Goal: Navigation & Orientation: Understand site structure

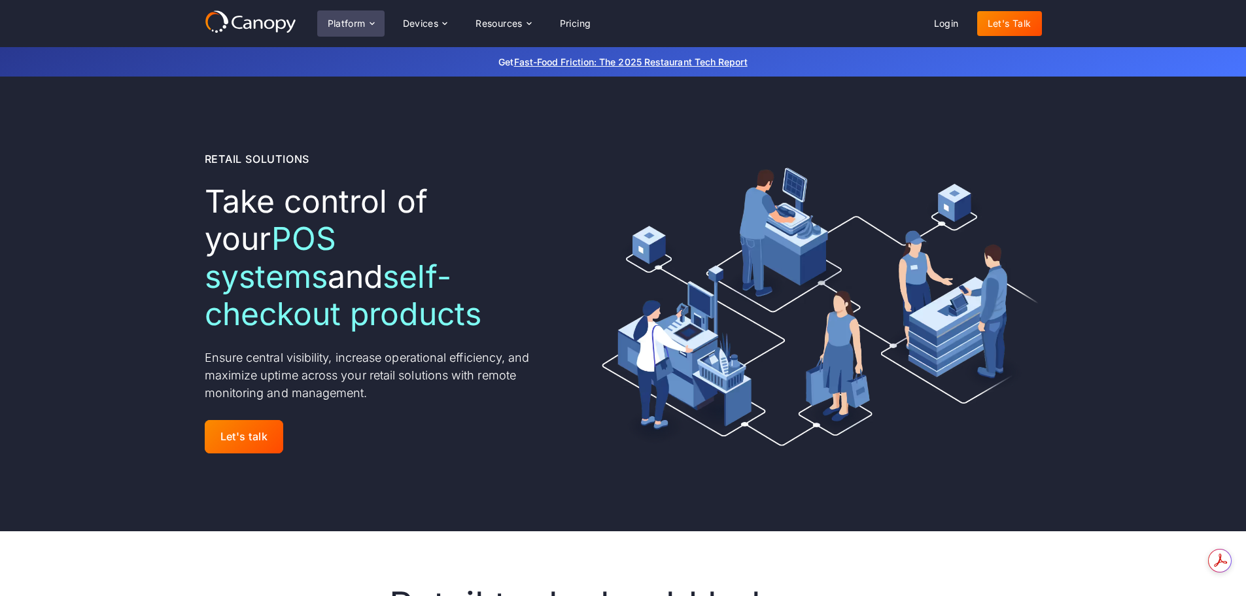
click at [360, 25] on div "Platform" at bounding box center [347, 23] width 38 height 9
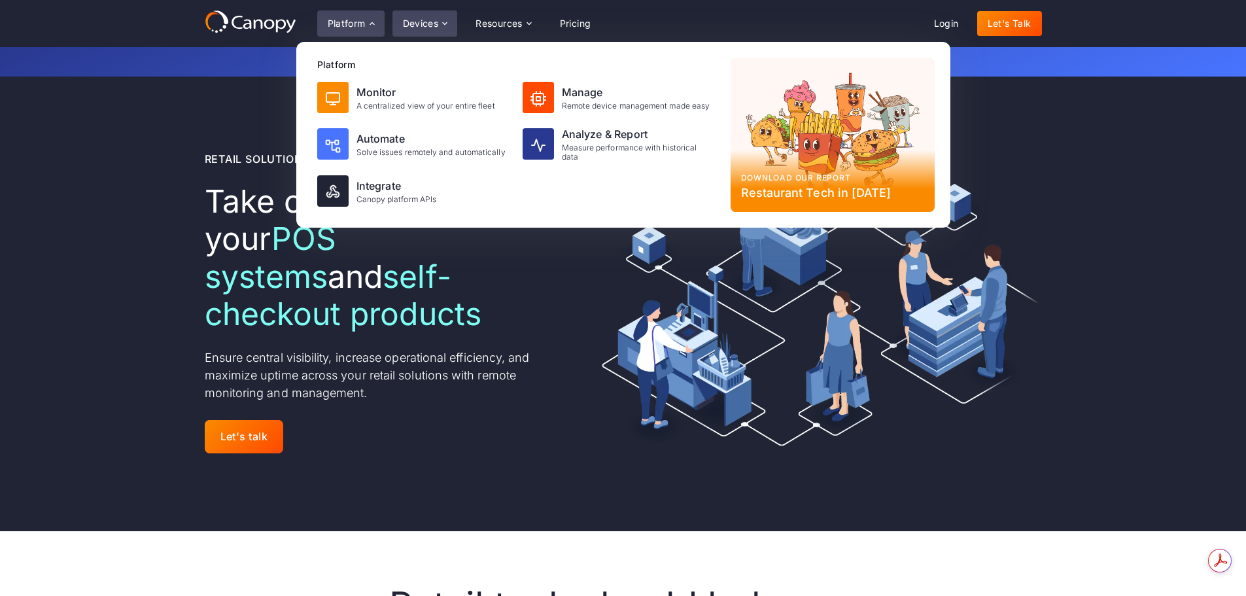
click at [447, 24] on icon at bounding box center [445, 23] width 10 height 10
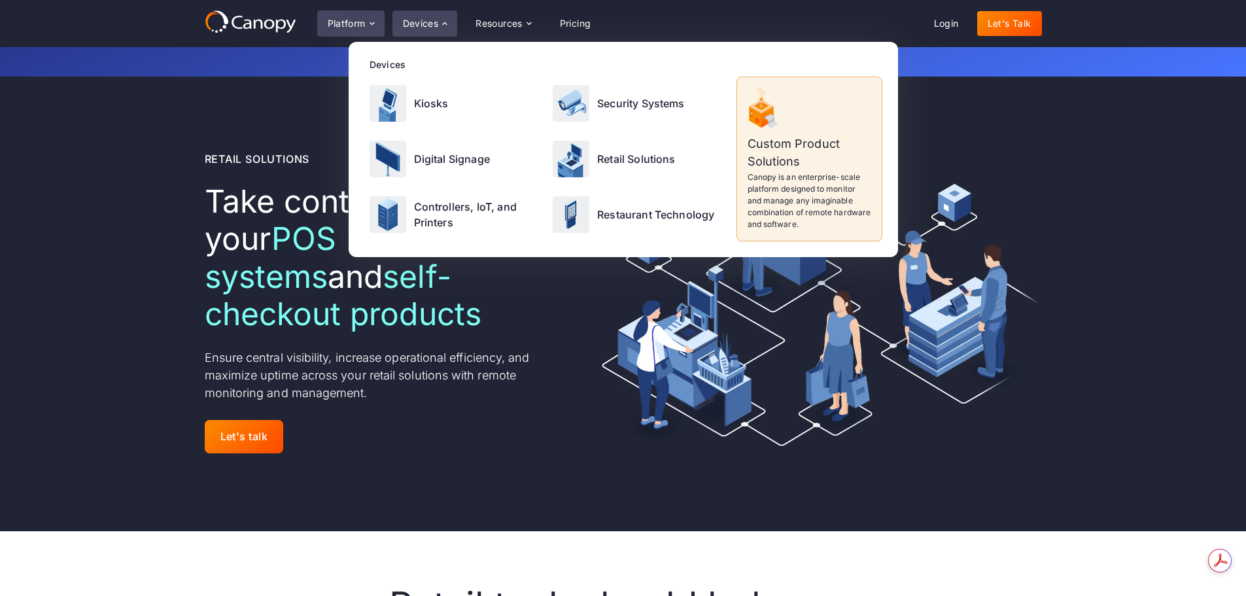
click at [372, 21] on icon at bounding box center [372, 23] width 10 height 10
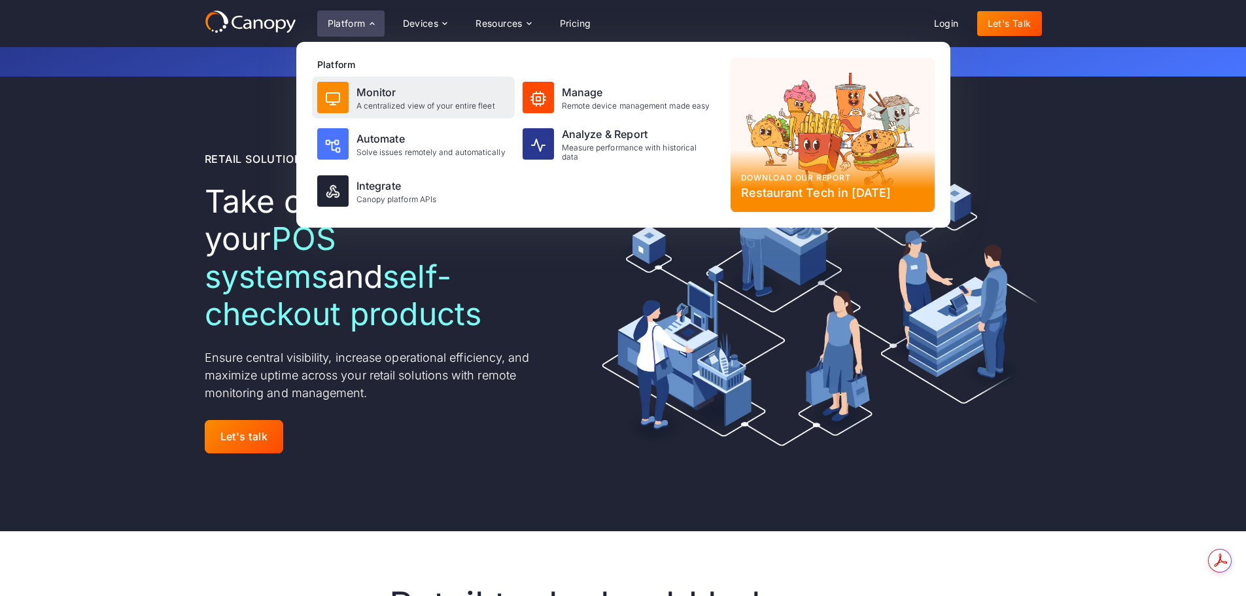
click at [380, 94] on div "Monitor" at bounding box center [425, 92] width 139 height 16
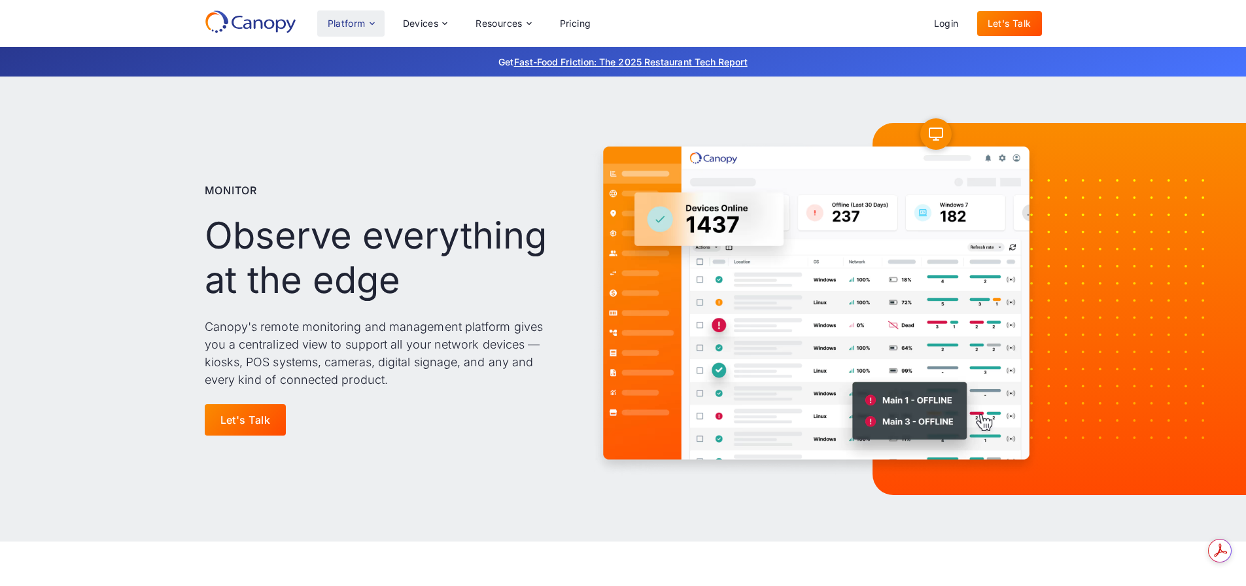
click at [375, 24] on icon at bounding box center [372, 23] width 10 height 10
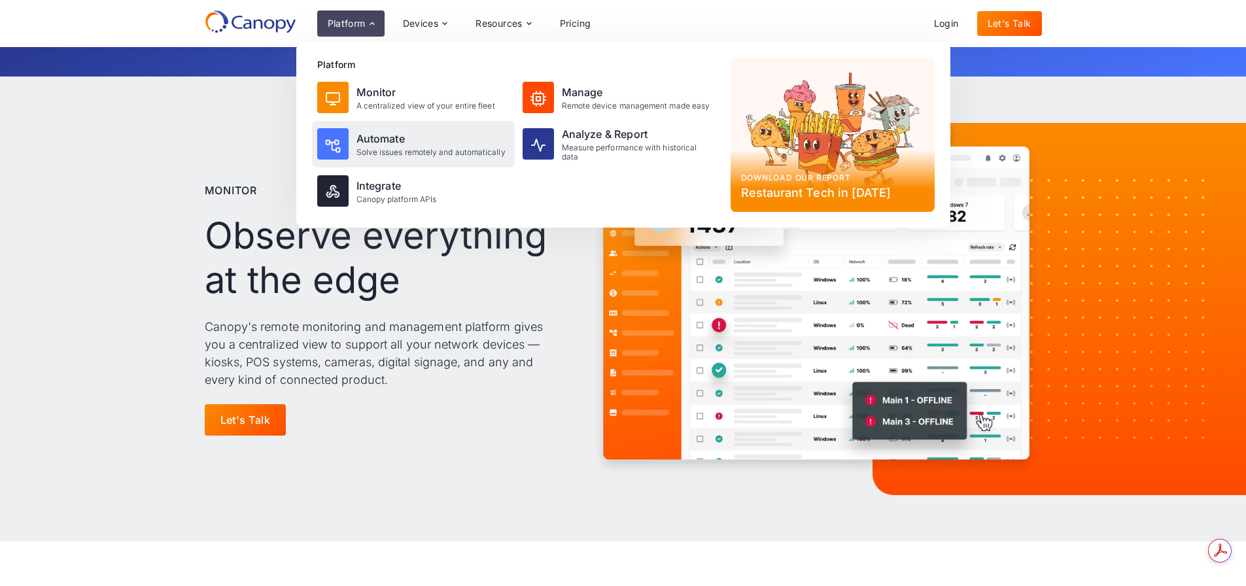
click at [388, 139] on div "Automate" at bounding box center [430, 139] width 149 height 16
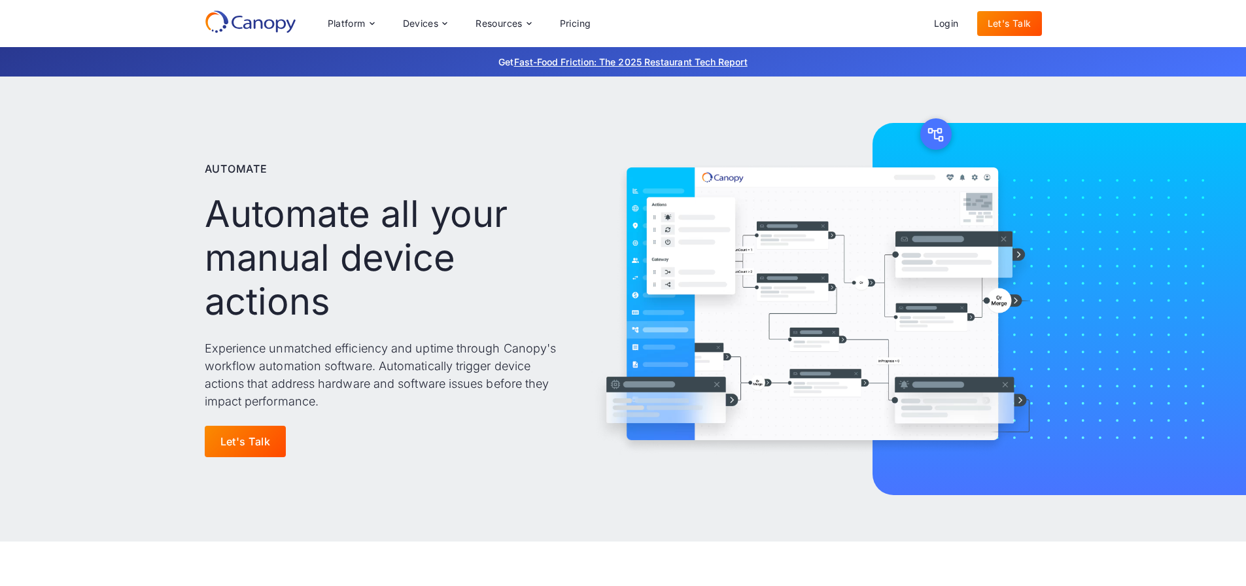
click at [267, 23] on icon at bounding box center [251, 22] width 92 height 24
